Goal: Check status: Check status

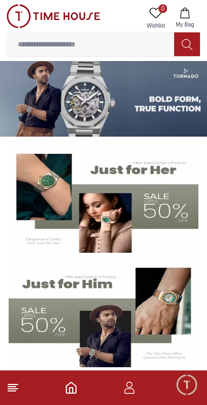
click at [134, 392] on icon "button" at bounding box center [129, 387] width 13 height 13
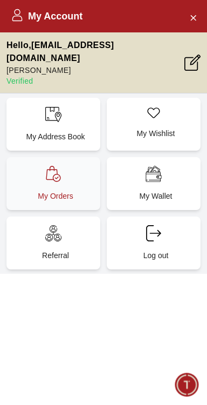
click at [76, 190] on p "My Orders" at bounding box center [55, 195] width 81 height 11
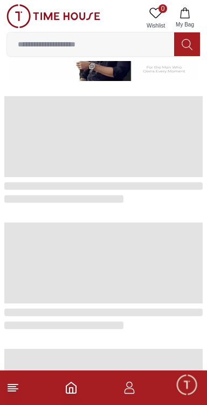
scroll to position [291, 0]
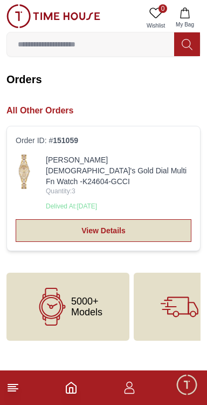
click at [128, 224] on link "View Details" at bounding box center [104, 230] width 176 height 23
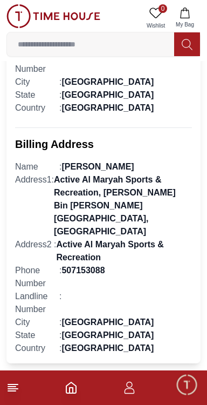
scroll to position [761, 0]
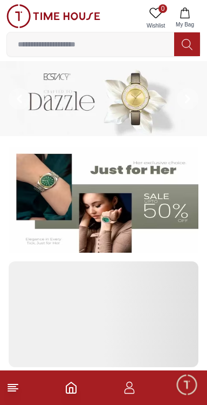
scroll to position [291, 0]
